Goal: Find specific page/section: Find specific page/section

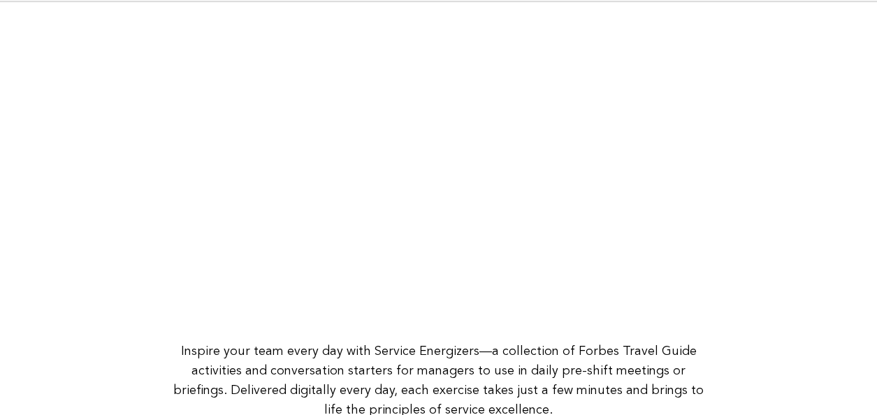
scroll to position [275, 0]
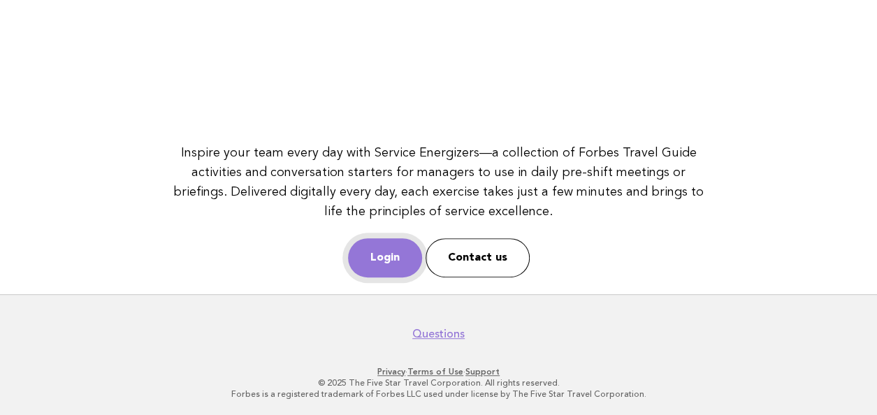
click at [389, 248] on link "Login" at bounding box center [385, 257] width 74 height 39
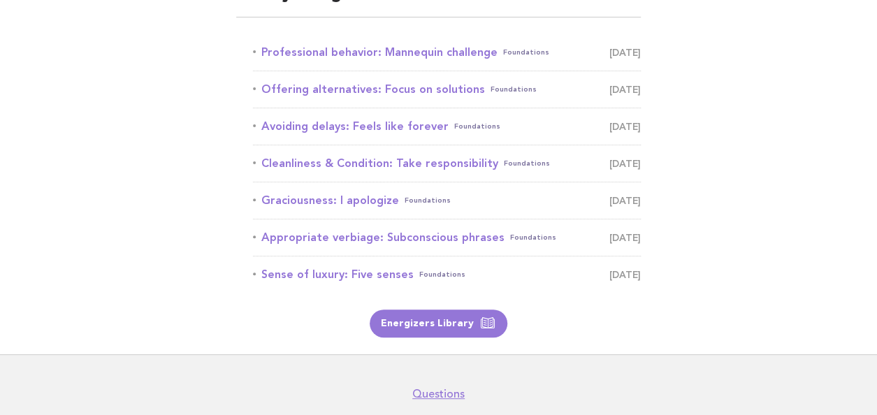
scroll to position [140, 0]
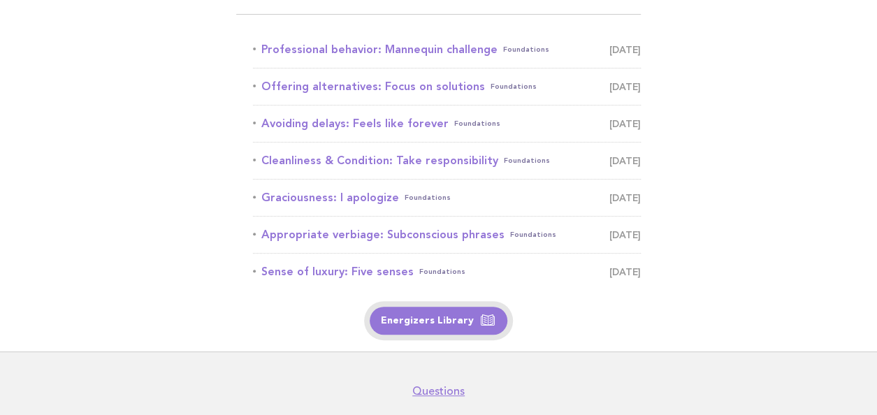
click at [415, 324] on link "Energizers Library" at bounding box center [439, 321] width 138 height 28
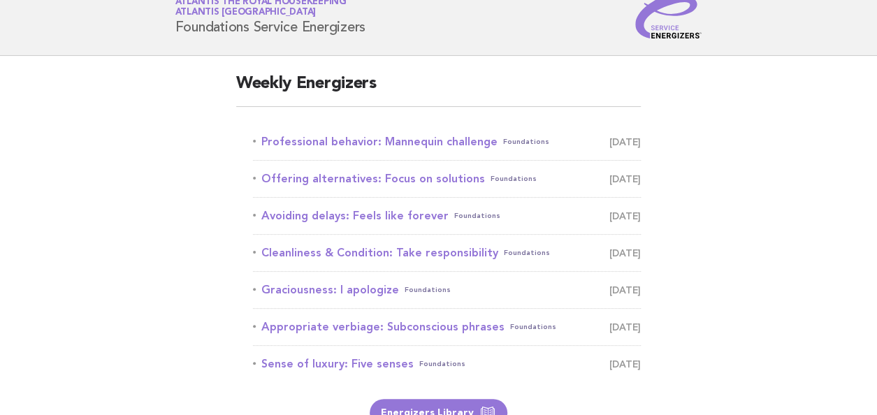
scroll to position [70, 0]
